Goal: Transaction & Acquisition: Subscribe to service/newsletter

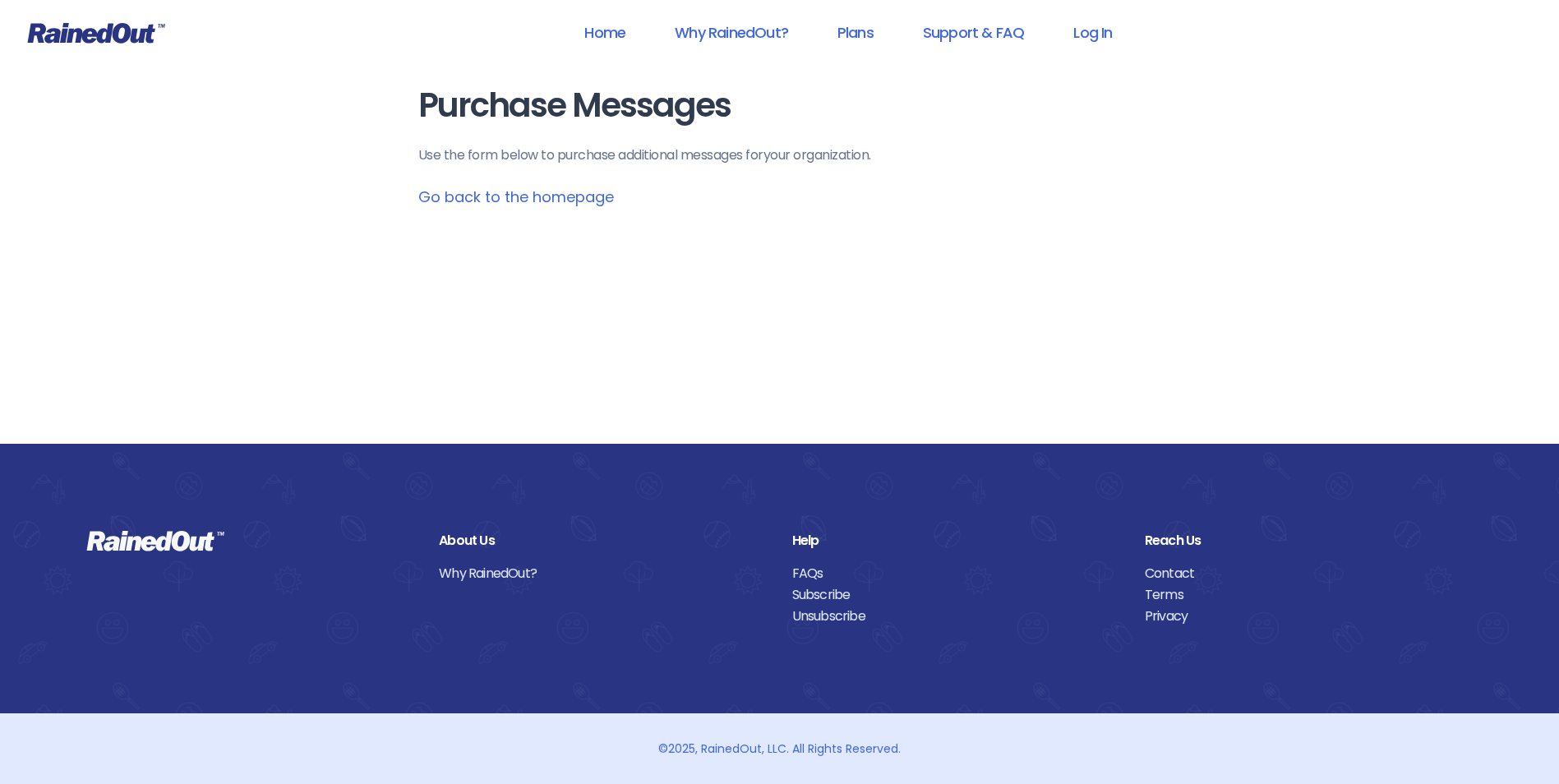
click at [473, 203] on link "Go back to the homepage" at bounding box center [516, 197] width 196 height 20
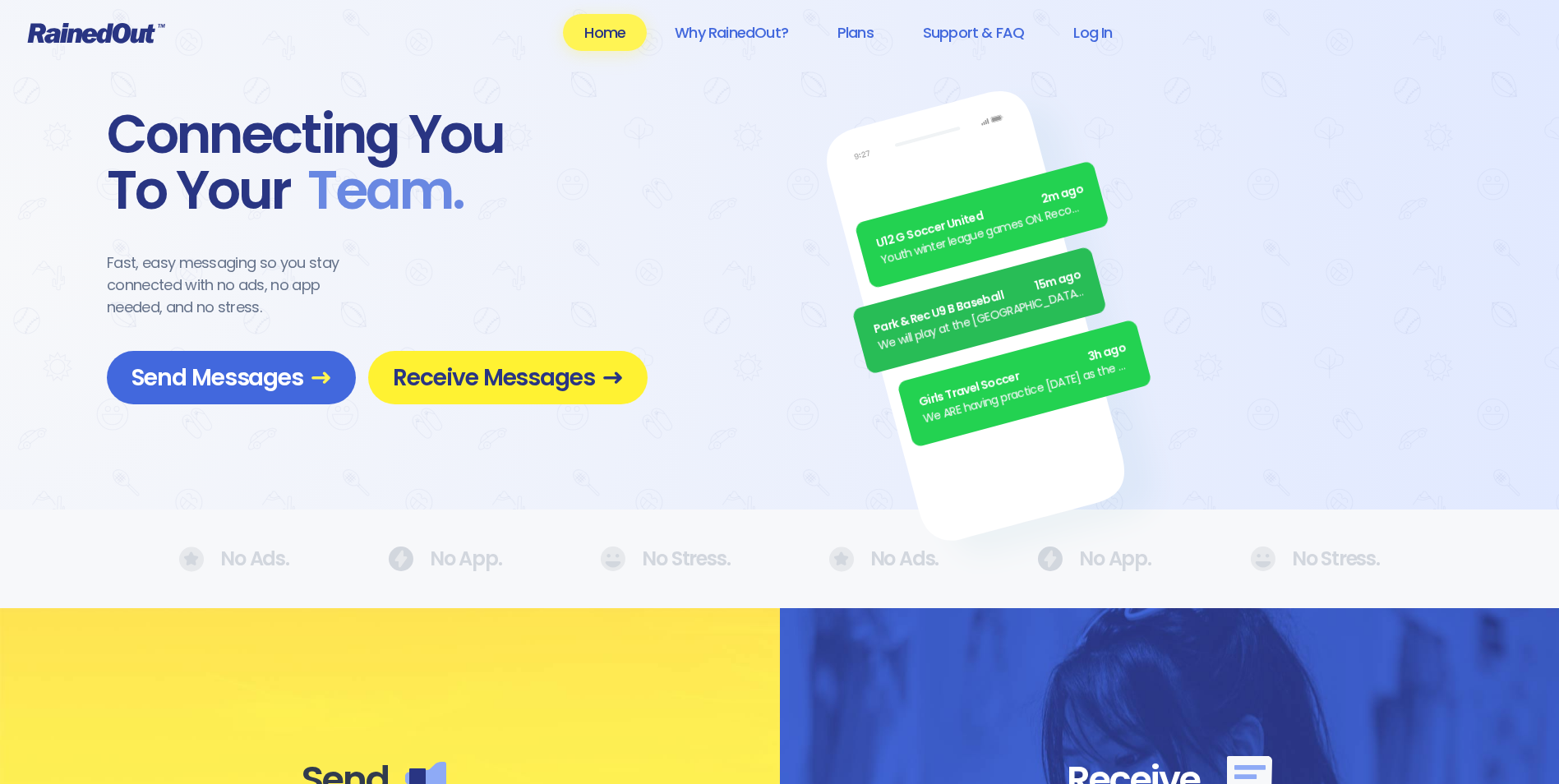
click at [487, 378] on span "Receive Messages" at bounding box center [508, 378] width 230 height 29
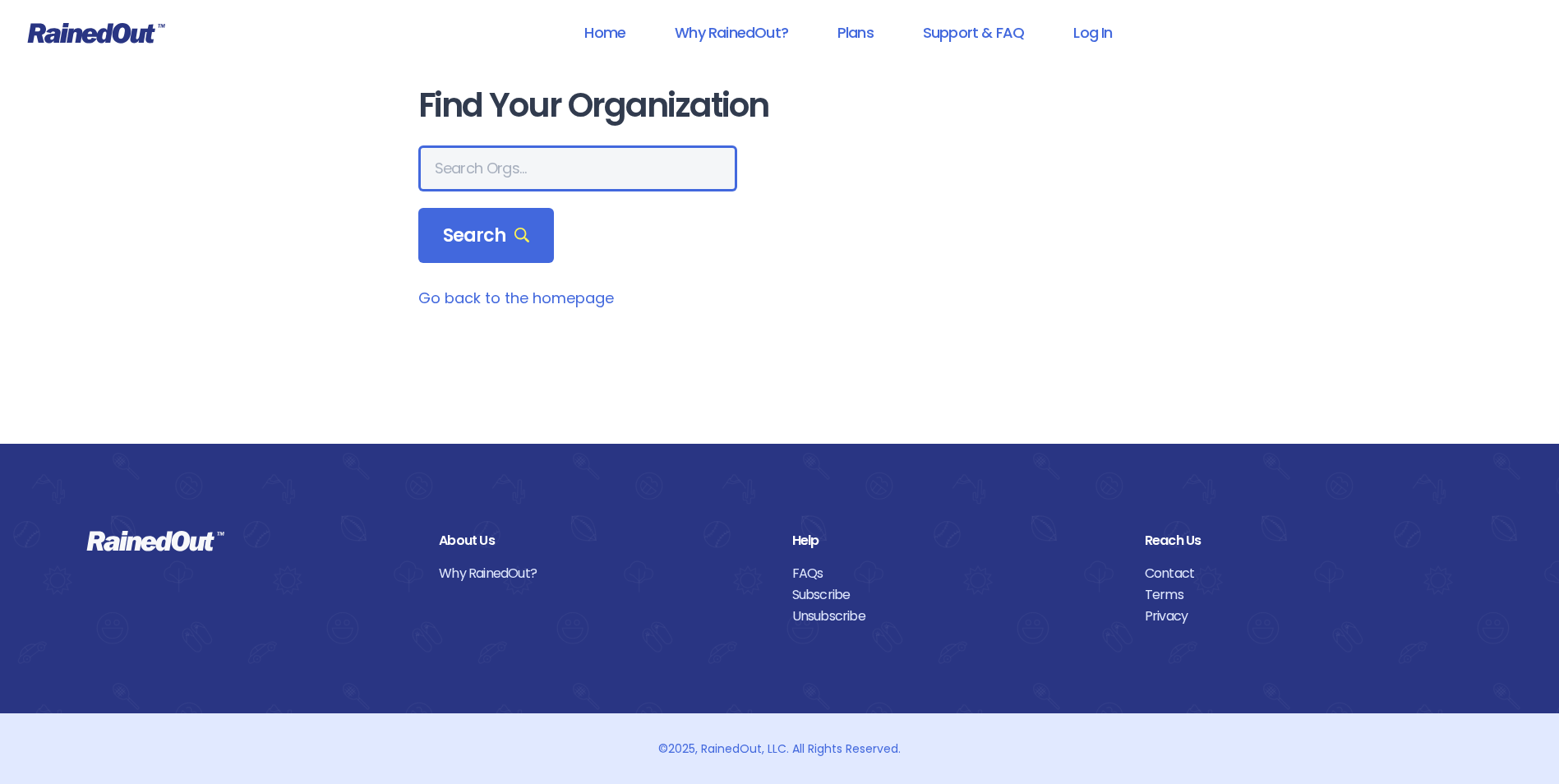
click at [466, 172] on input "text" at bounding box center [578, 169] width 319 height 46
type input "[GEOGRAPHIC_DATA][PERSON_NAME]"
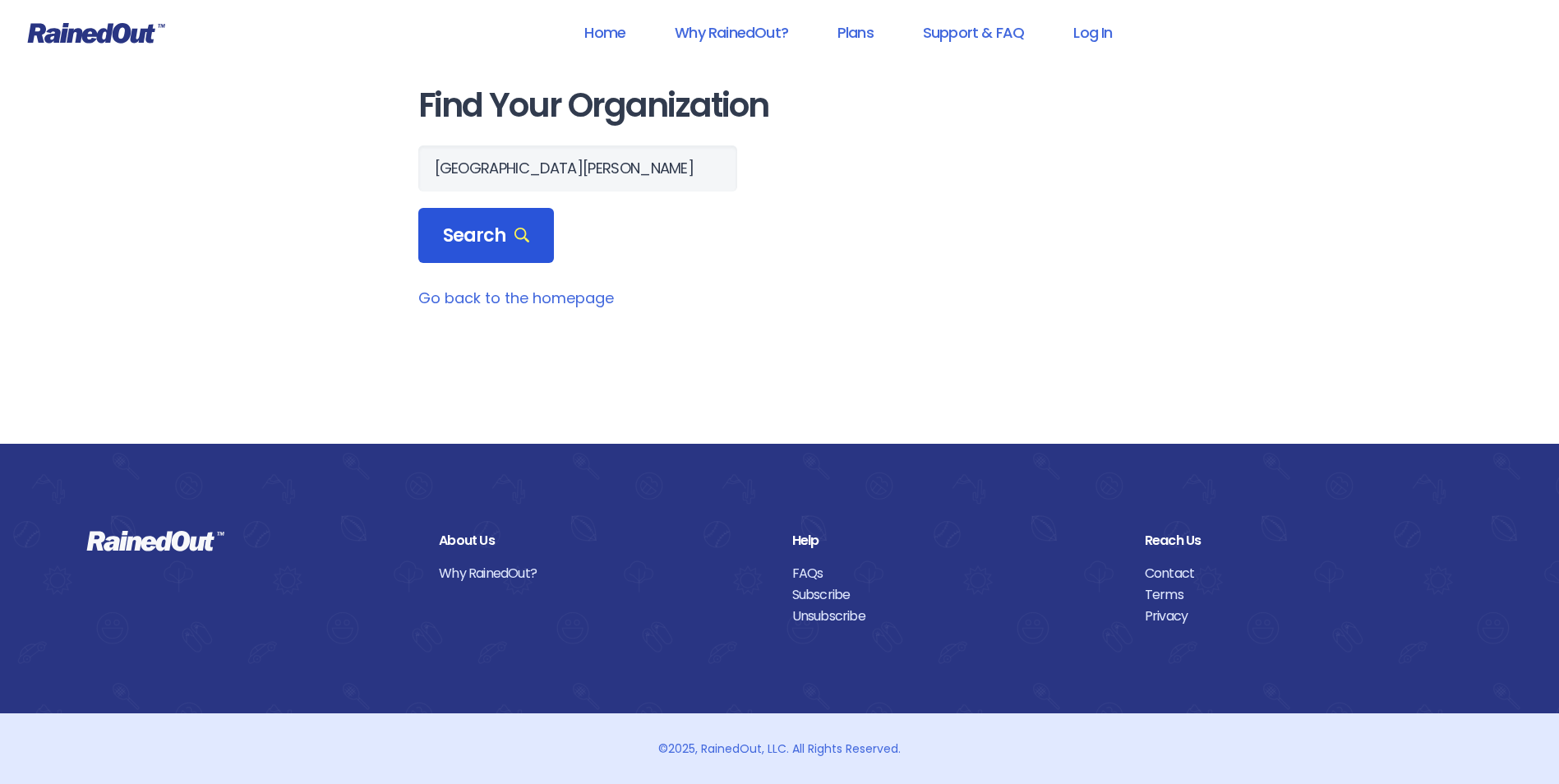
scroll to position [0, 0]
click at [466, 227] on span "Search" at bounding box center [486, 236] width 87 height 23
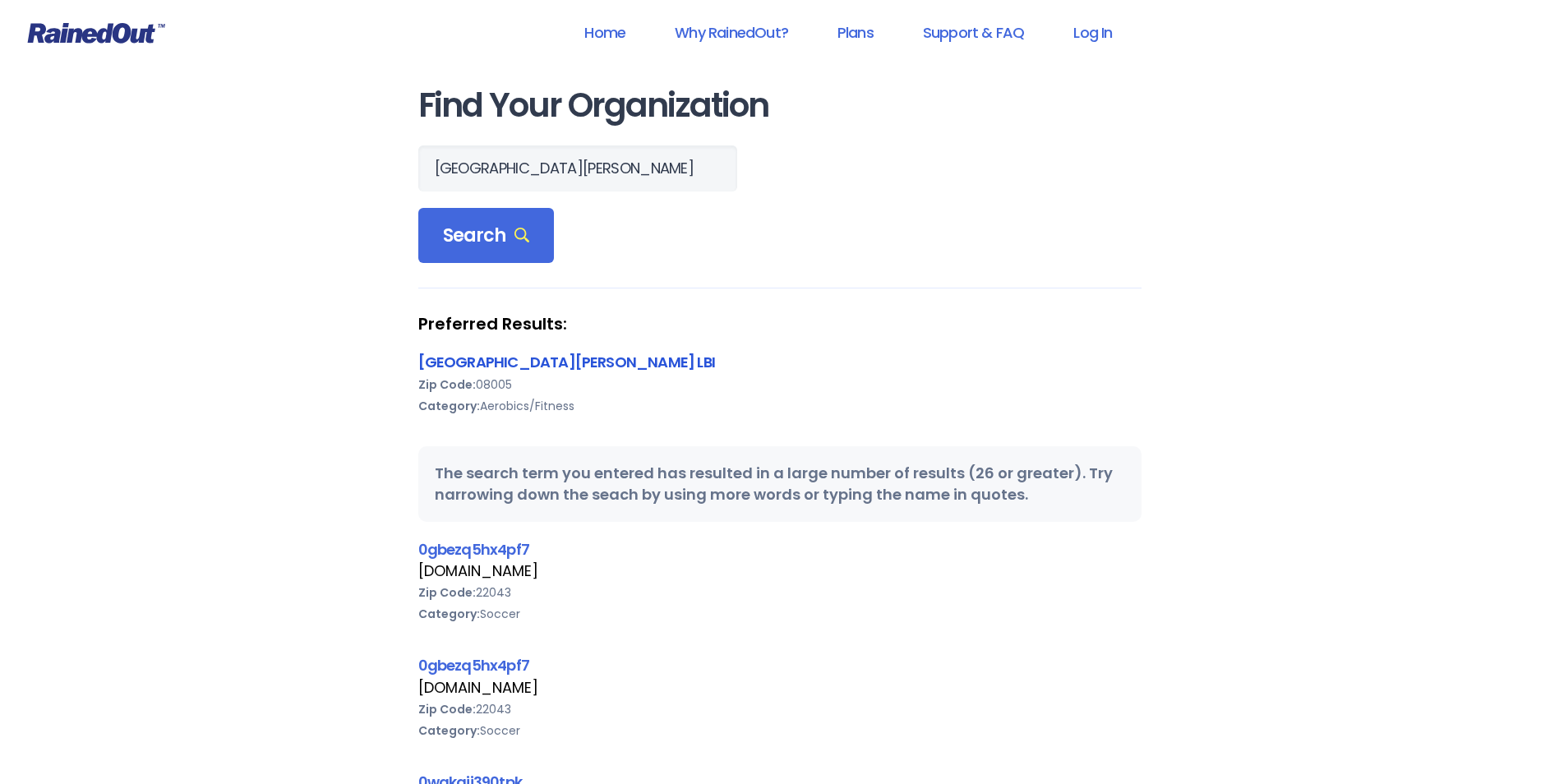
click at [574, 360] on link "[GEOGRAPHIC_DATA][PERSON_NAME] LBI" at bounding box center [567, 362] width 297 height 20
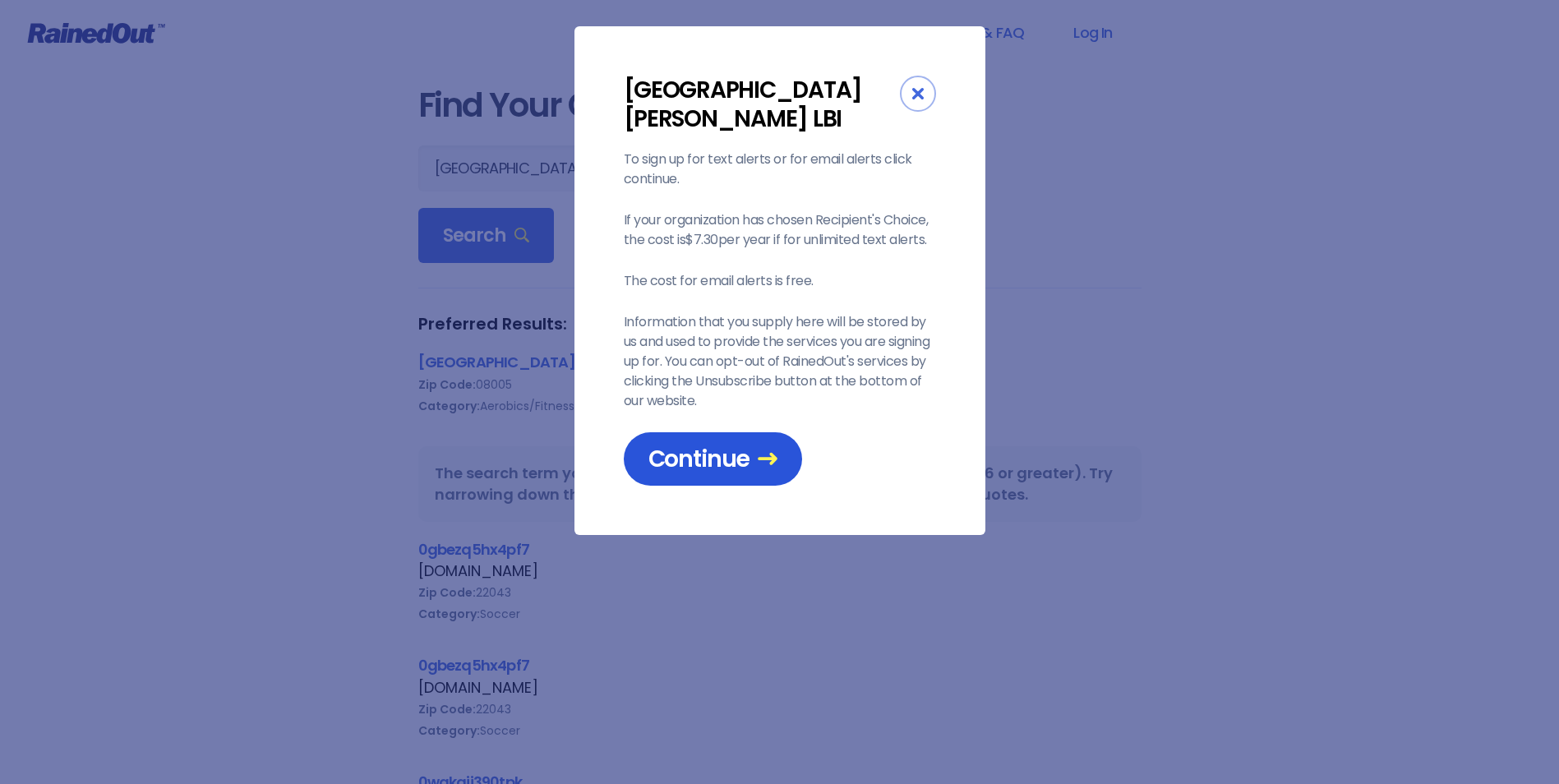
click at [680, 459] on span "Continue" at bounding box center [713, 458] width 129 height 29
